Goal: Obtain resource: Obtain resource

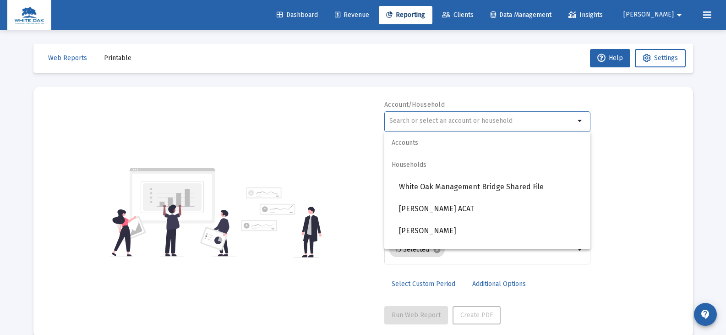
click at [391, 118] on input "text" at bounding box center [482, 120] width 186 height 7
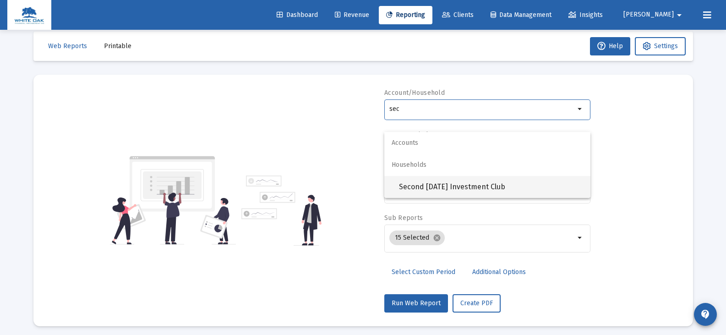
scroll to position [17, 0]
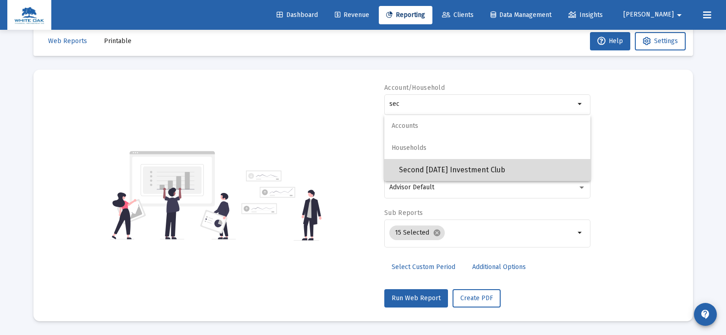
click at [481, 167] on span "Second [DATE] Investment Club" at bounding box center [491, 170] width 184 height 22
type input "Second [DATE] Investment Club"
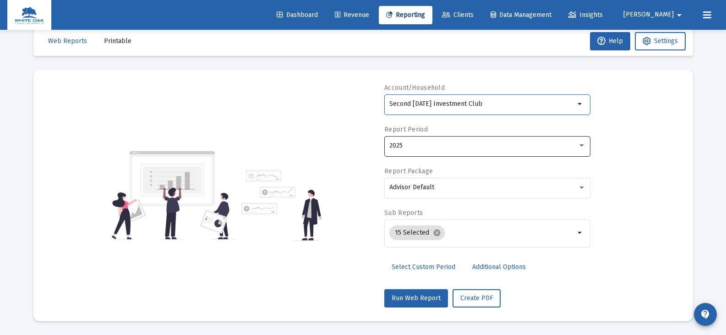
click at [445, 147] on div "2025" at bounding box center [483, 145] width 188 height 7
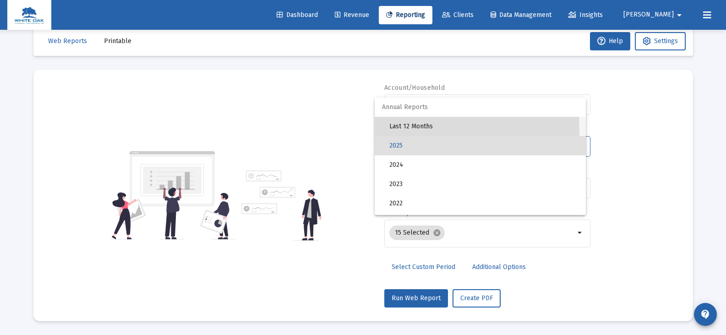
click at [432, 129] on span "Last 12 Months" at bounding box center [483, 126] width 189 height 19
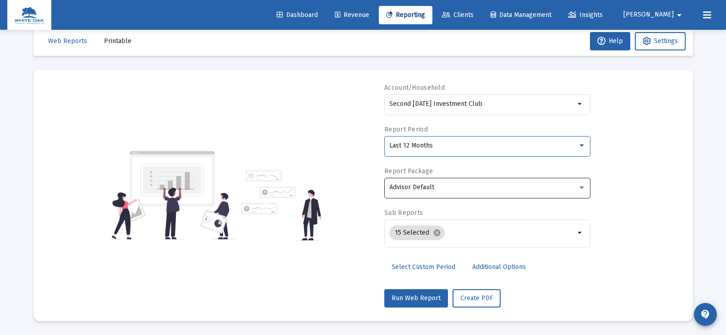
click at [430, 186] on span "Advisor Default" at bounding box center [411, 187] width 45 height 8
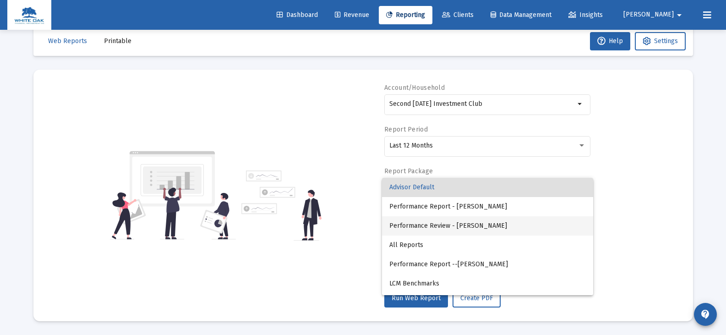
click at [440, 228] on span "Performance Review - [PERSON_NAME]" at bounding box center [487, 225] width 197 height 19
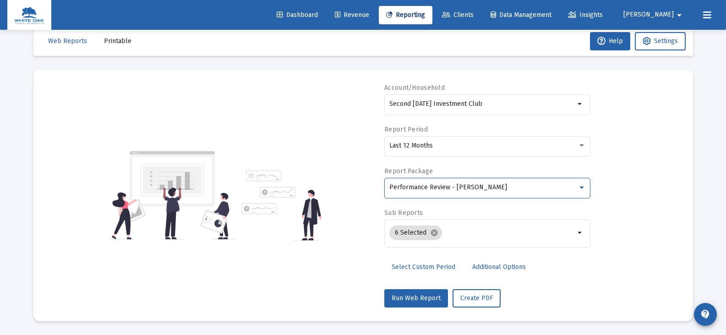
click at [477, 268] on span "Additional Options" at bounding box center [499, 267] width 54 height 8
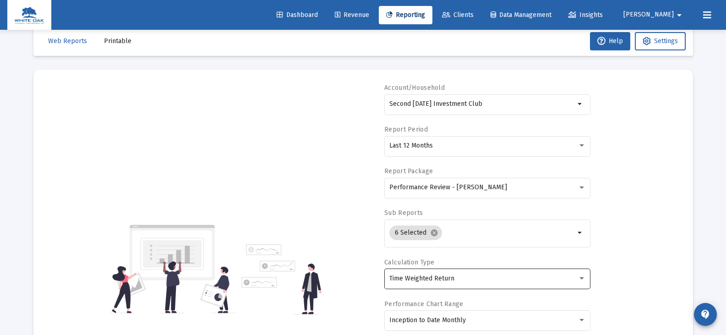
click at [460, 276] on div "Time Weighted Return" at bounding box center [483, 278] width 188 height 7
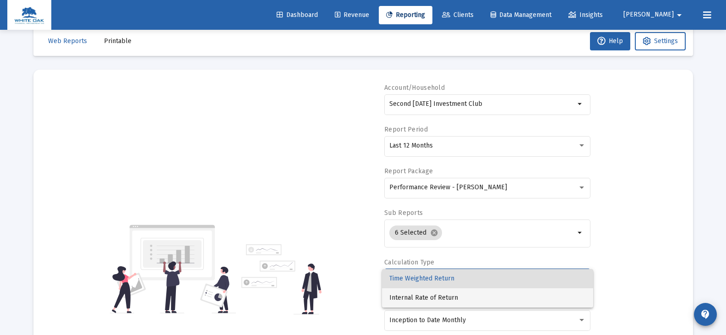
click at [448, 296] on span "Internal Rate of Return" at bounding box center [487, 297] width 197 height 19
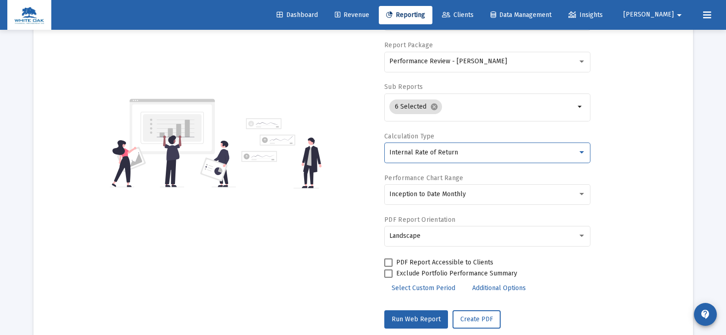
scroll to position [154, 0]
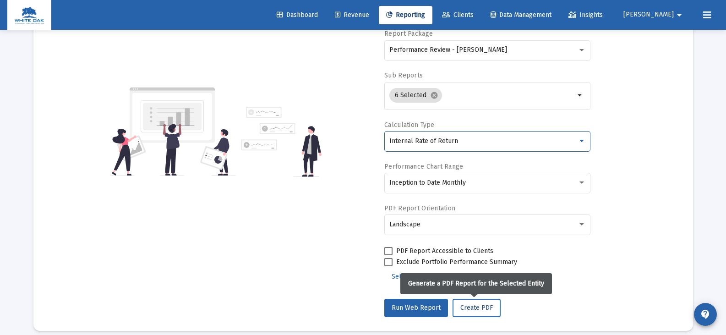
click at [486, 310] on span "Create PDF" at bounding box center [476, 308] width 33 height 8
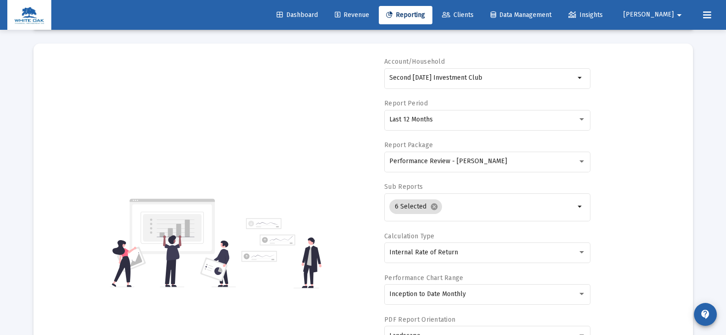
scroll to position [27, 0]
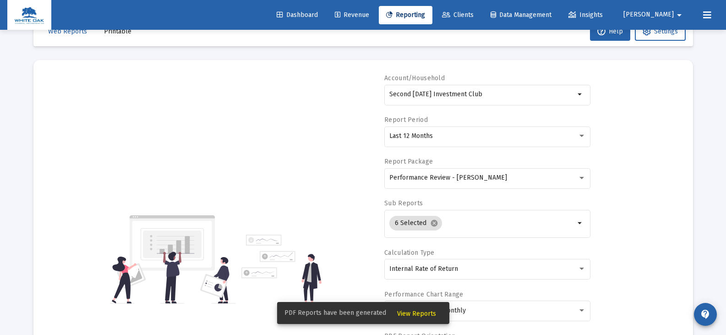
click at [401, 312] on span "View Reports" at bounding box center [416, 314] width 39 height 8
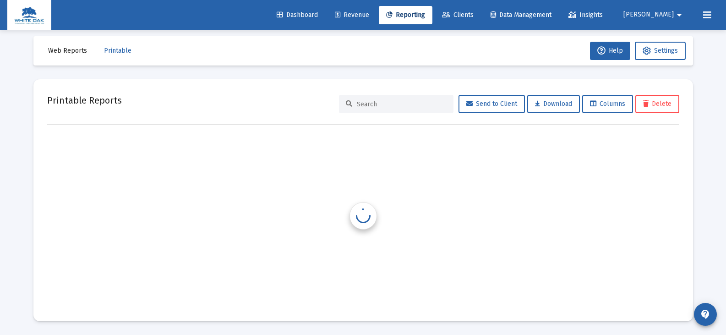
scroll to position [7, 0]
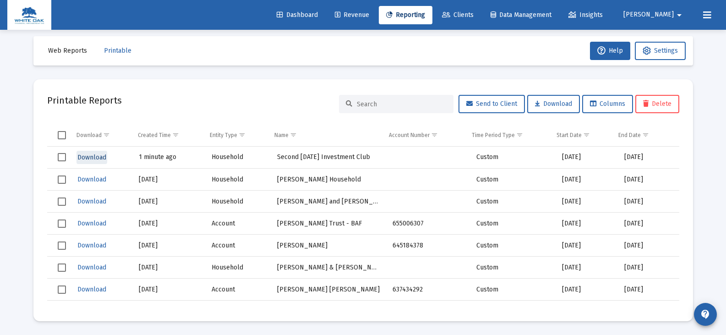
click at [99, 156] on span "Download" at bounding box center [91, 157] width 29 height 8
